Goal: Information Seeking & Learning: Learn about a topic

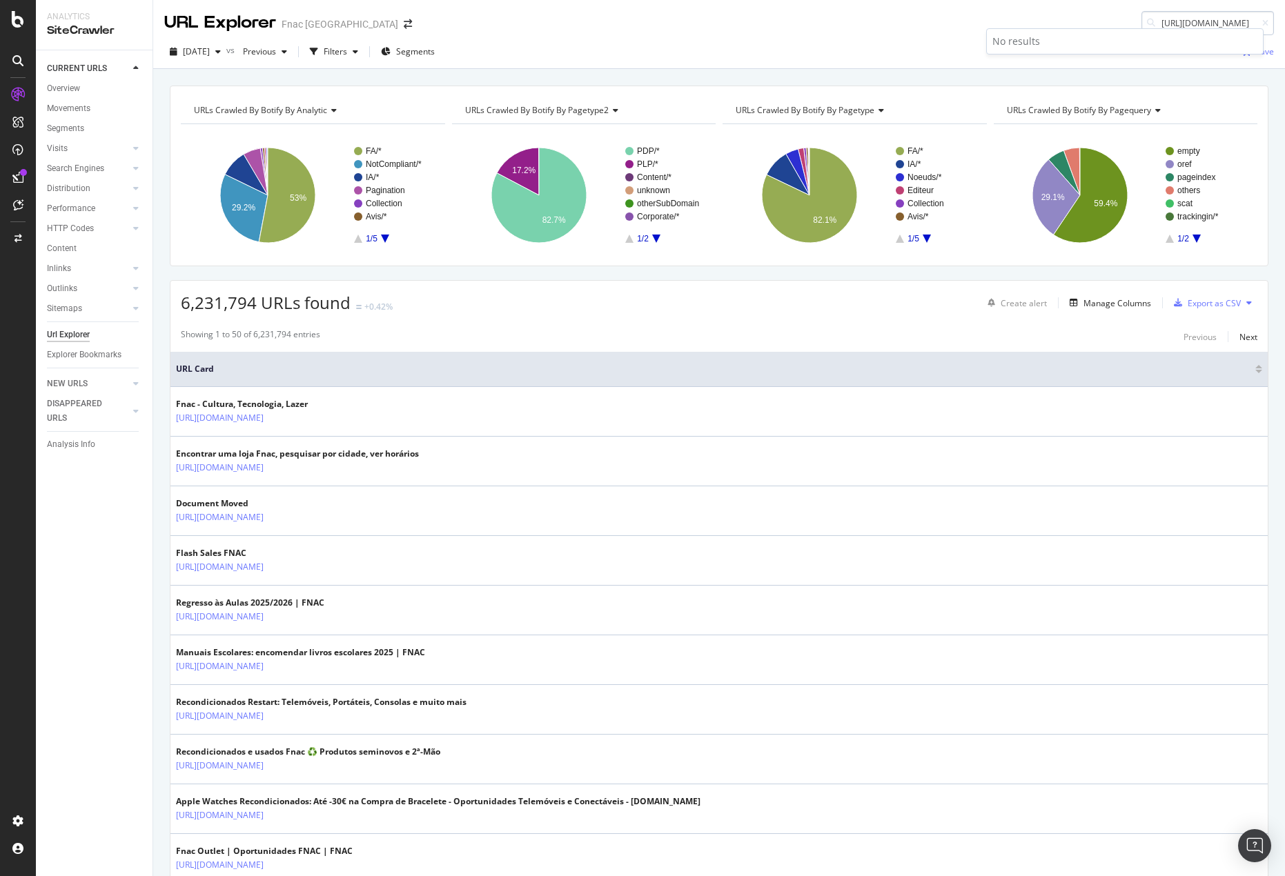
click at [1176, 22] on input "[URL][DOMAIN_NAME]" at bounding box center [1207, 23] width 132 height 24
click at [1176, 22] on input "https://www.fnac.pt/n1327131/Todos-os-Jogos-e-Consolas-Usados-e-Recondicionados…" at bounding box center [1207, 23] width 132 height 24
type input "[URL][DOMAIN_NAME]"
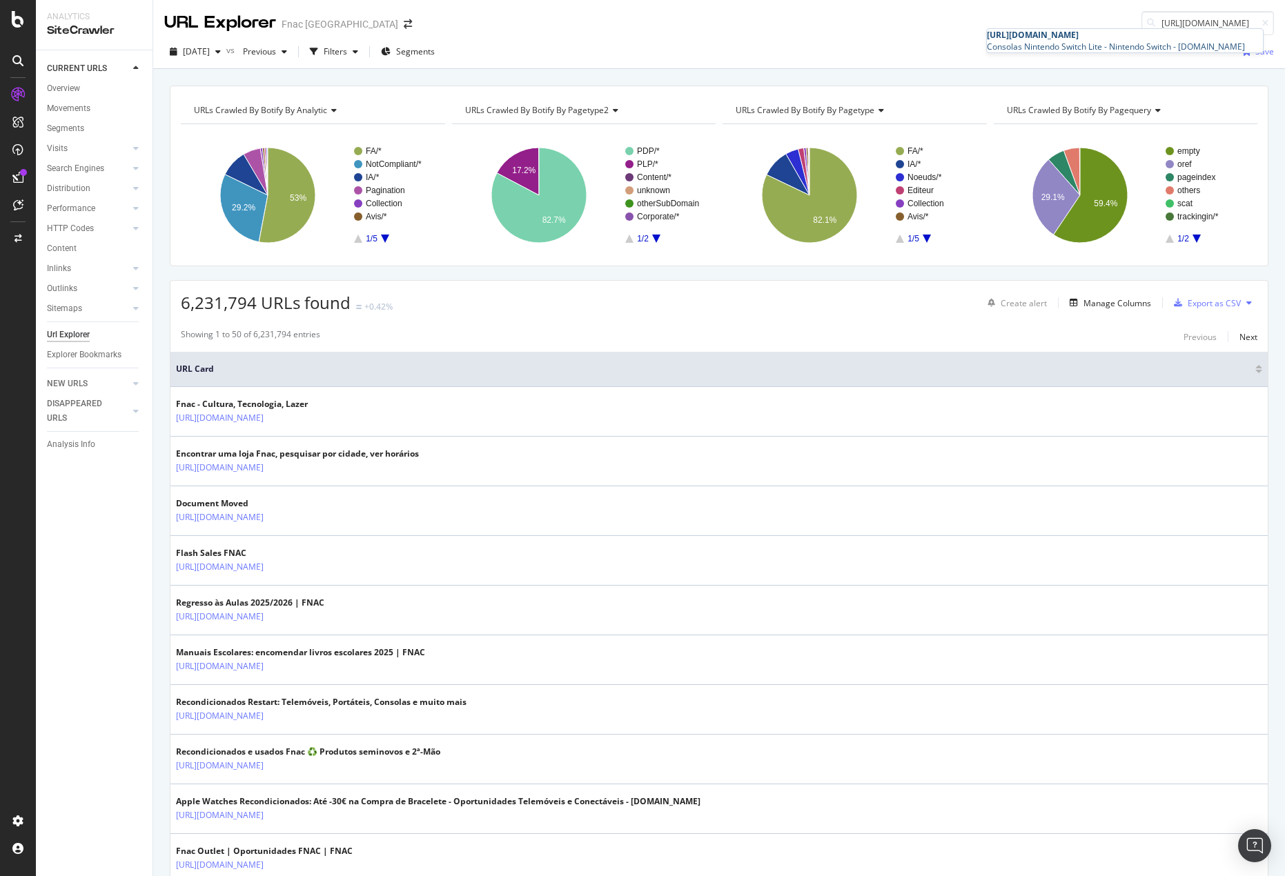
drag, startPoint x: 1069, startPoint y: 52, endPoint x: 1058, endPoint y: 53, distance: 10.4
click at [1069, 41] on span "[URL][DOMAIN_NAME]" at bounding box center [1033, 35] width 92 height 12
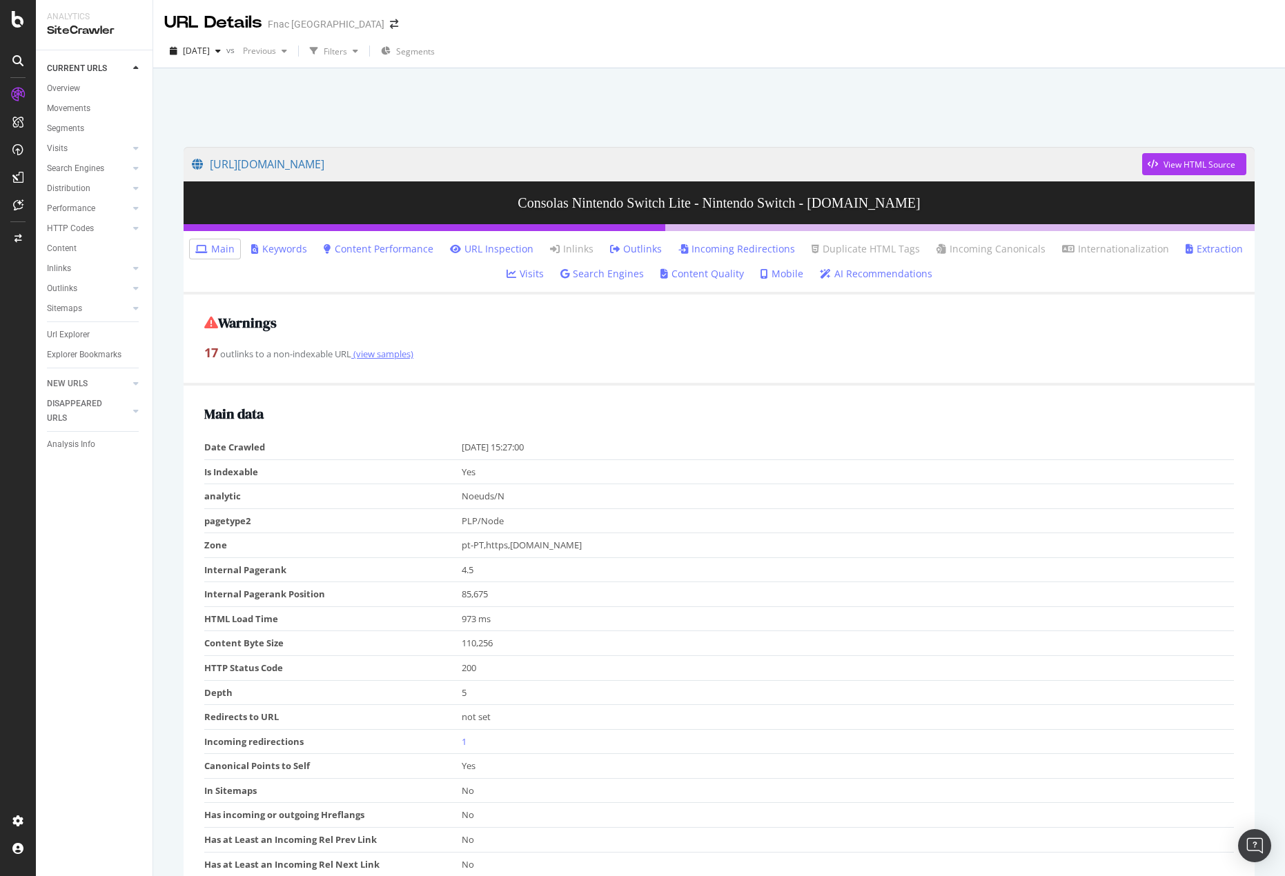
click at [381, 356] on link "(view samples)" at bounding box center [382, 354] width 62 height 12
